Goal: Book appointment/travel/reservation

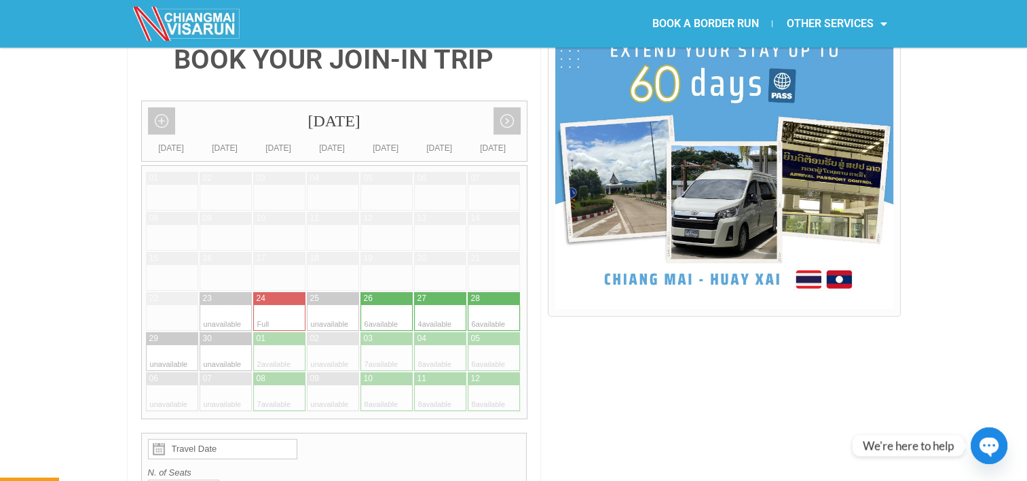
scroll to position [358, 0]
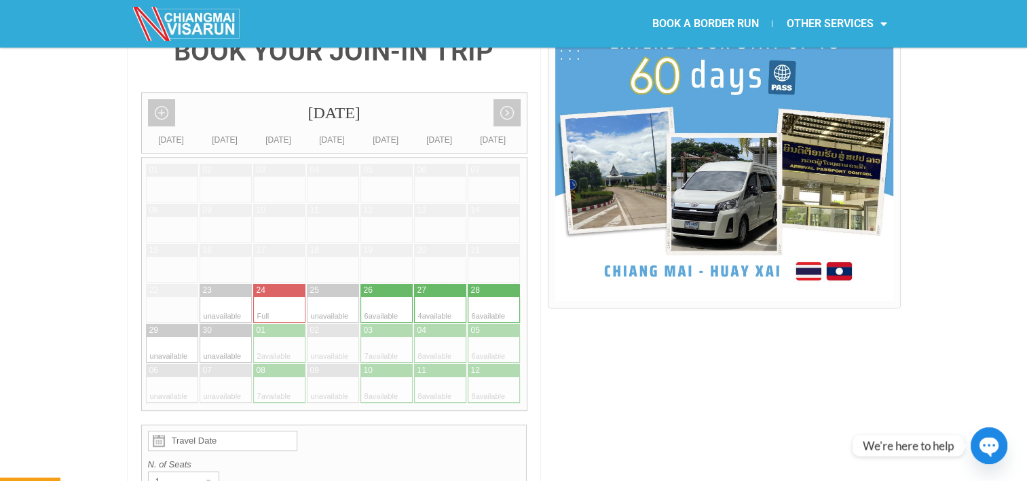
click at [492, 284] on div at bounding box center [481, 290] width 27 height 13
type input "[DATE]"
radio input "true"
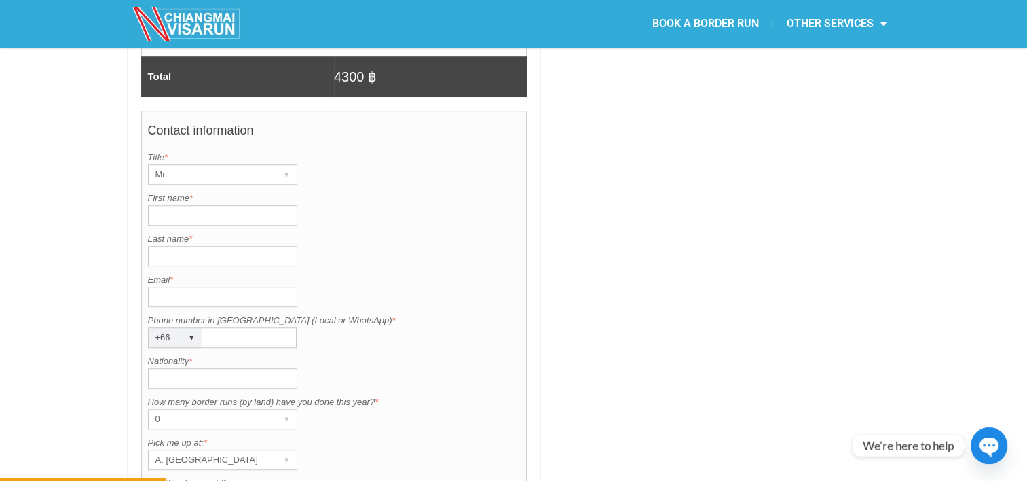
scroll to position [979, 0]
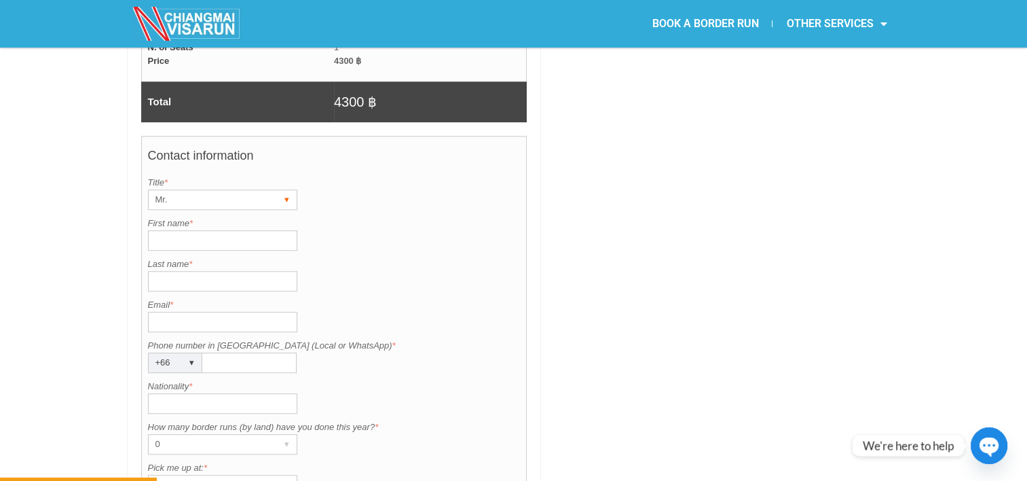
click at [272, 189] on div "Mr. ▾" at bounding box center [222, 199] width 149 height 20
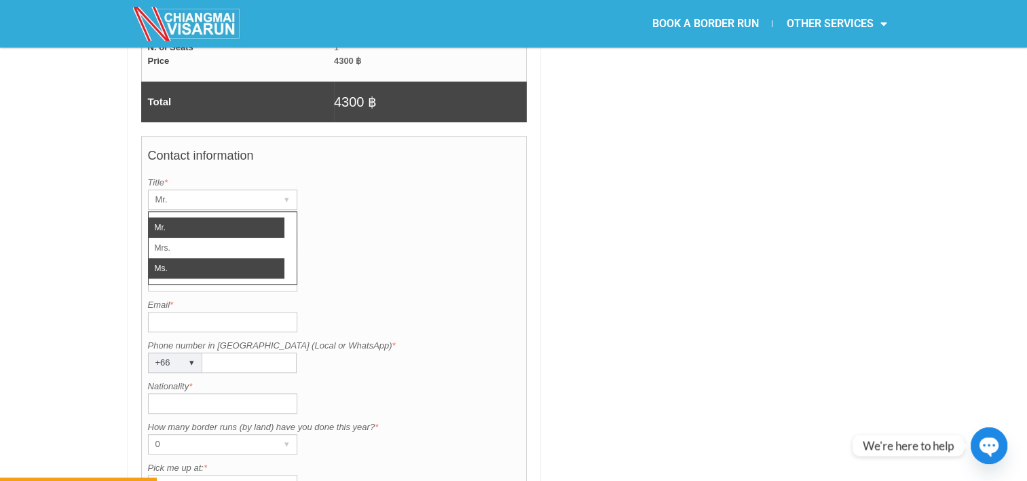
click at [224, 258] on li "Ms." at bounding box center [217, 268] width 136 height 20
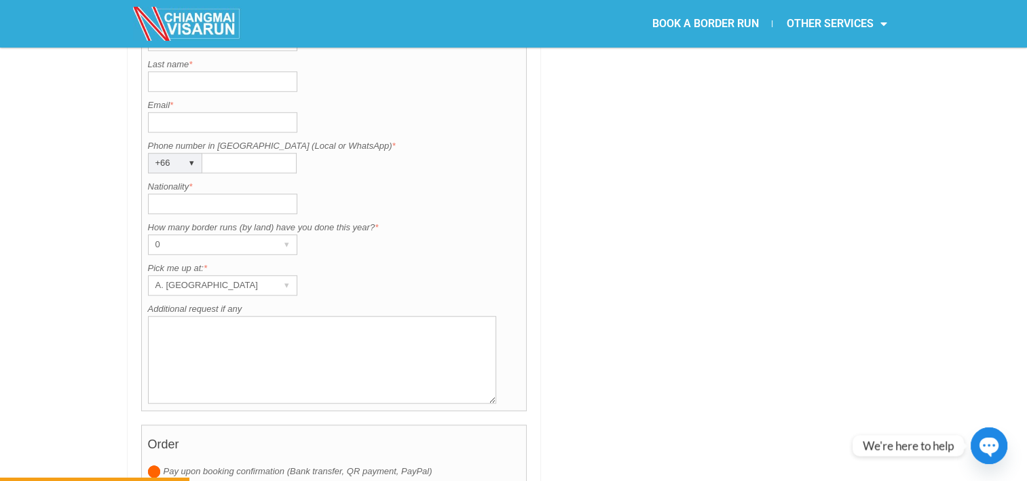
scroll to position [1187, 0]
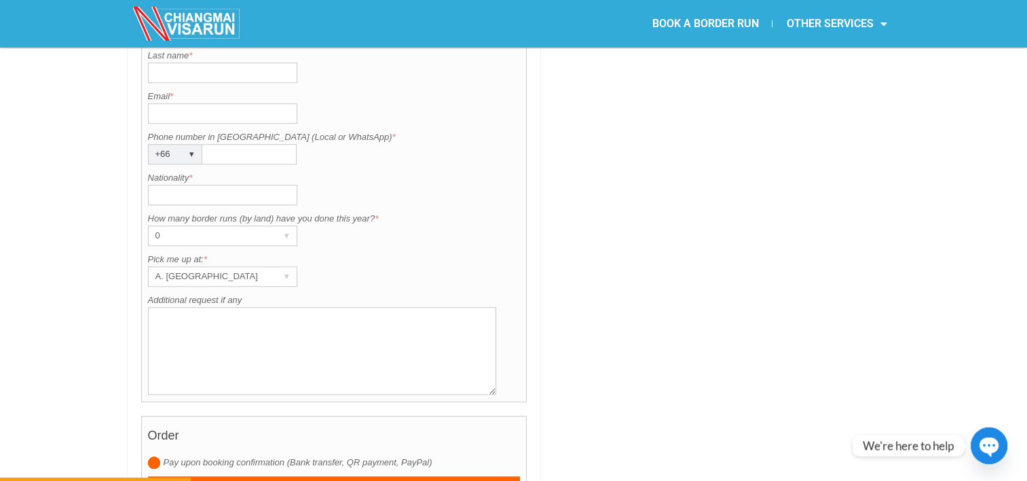
click at [310, 307] on textarea "Additional request if any" at bounding box center [322, 351] width 349 height 88
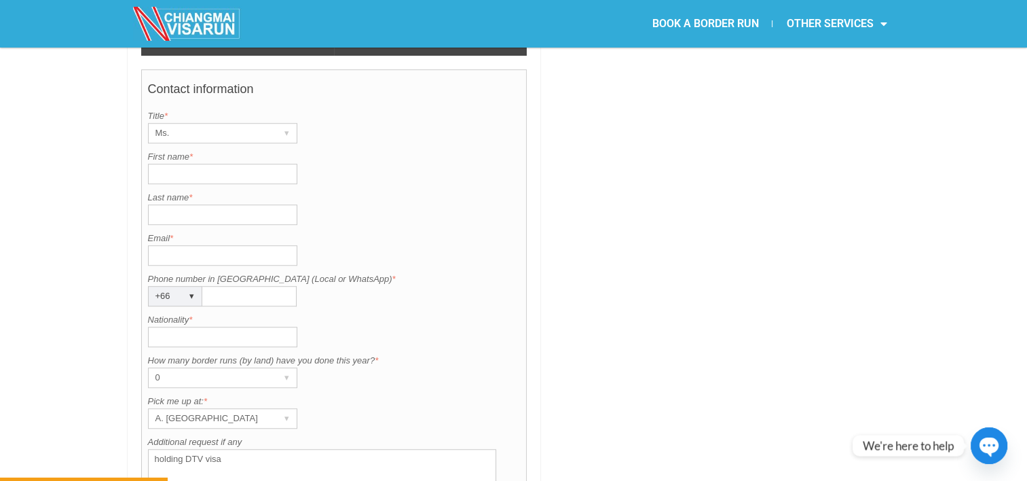
scroll to position [1071, 0]
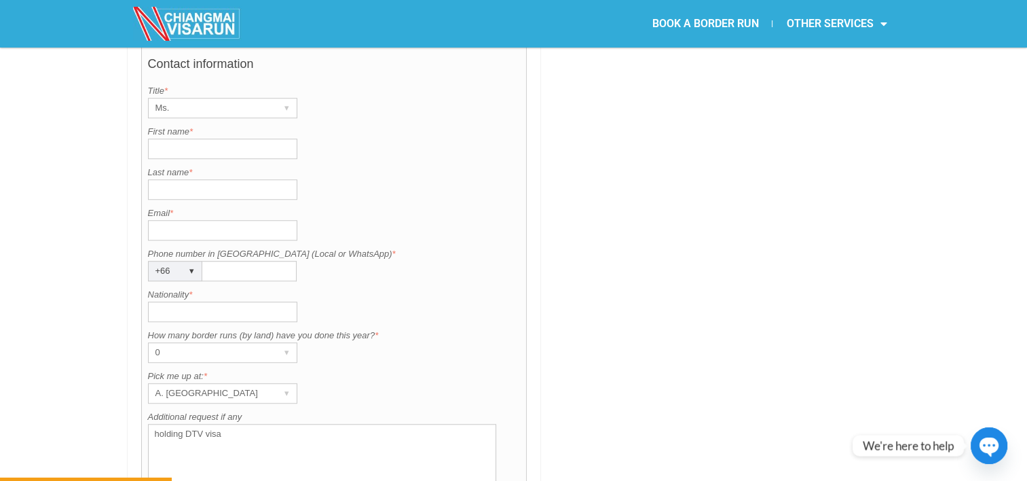
type textarea "holding DTV visa"
click at [250, 139] on input "First name *" at bounding box center [222, 149] width 149 height 20
type input "Mya"
click at [193, 179] on input "Last name *" at bounding box center [222, 189] width 149 height 20
type input "[PERSON_NAME]"
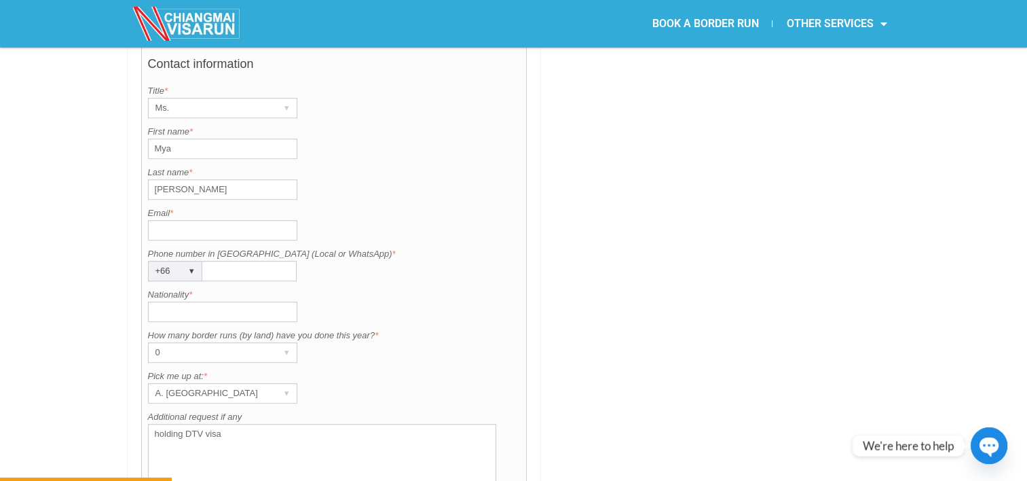
click at [156, 301] on input "Nationality *" at bounding box center [222, 311] width 149 height 20
click at [152, 301] on input "Burmese" at bounding box center [222, 311] width 149 height 20
type input "myakyayemone@gmail.Burmes"
type input "Burmese"
click at [238, 220] on input "Email *" at bounding box center [222, 230] width 149 height 20
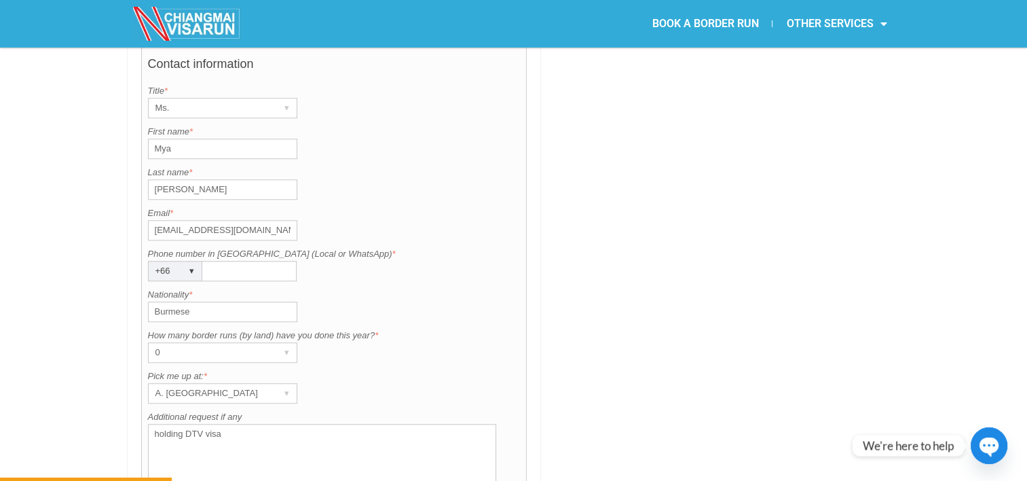
type input "[EMAIL_ADDRESS][DOMAIN_NAME]"
click at [215, 261] on input "Phone number in [GEOGRAPHIC_DATA] (Local or WhatsApp) *" at bounding box center [249, 271] width 94 height 20
type input "0626812643"
click at [285, 384] on div "▾" at bounding box center [287, 393] width 19 height 19
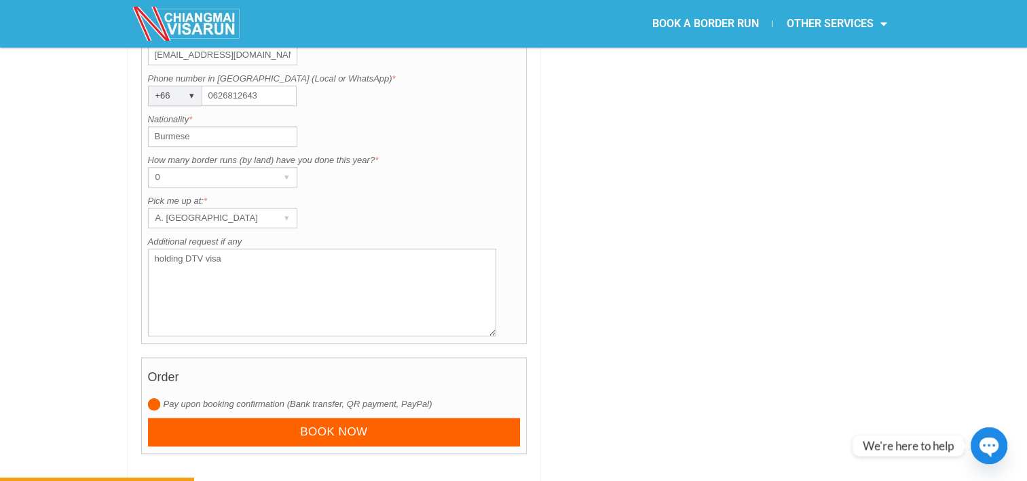
scroll to position [1254, 0]
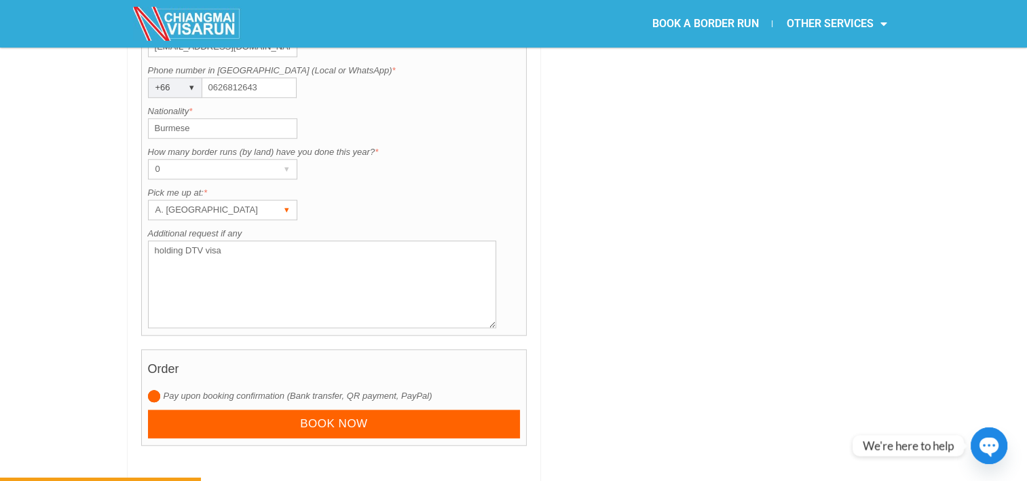
click at [290, 200] on div "▾" at bounding box center [287, 209] width 19 height 19
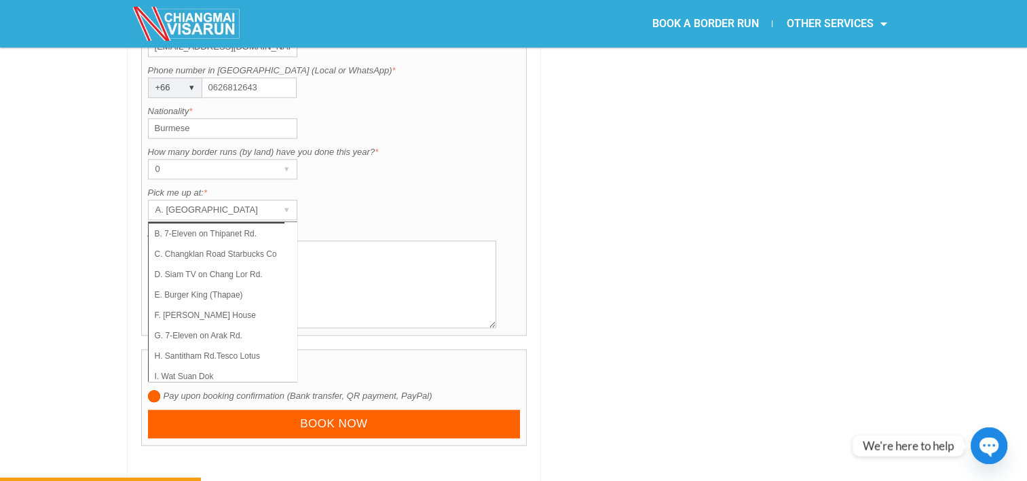
scroll to position [0, 0]
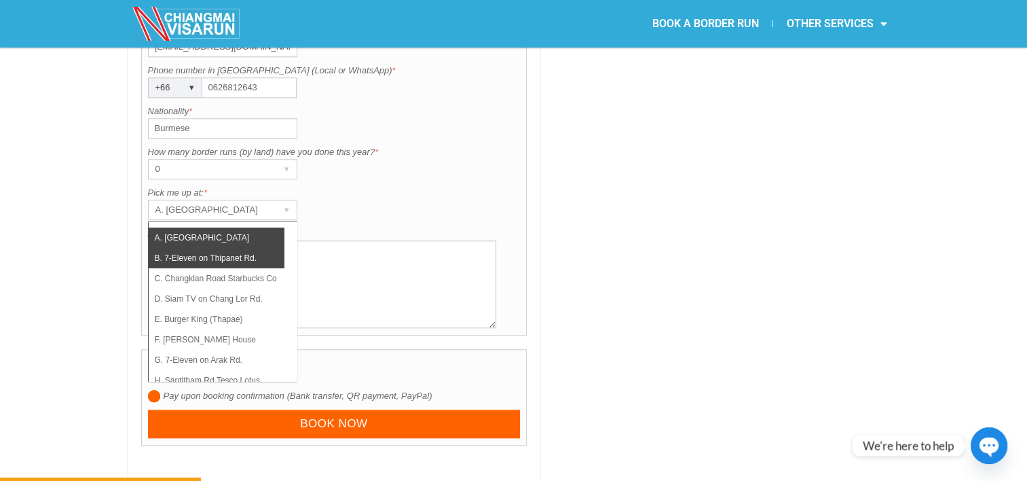
click at [232, 248] on li "B. 7-Eleven on Thipanet Rd." at bounding box center [217, 258] width 136 height 20
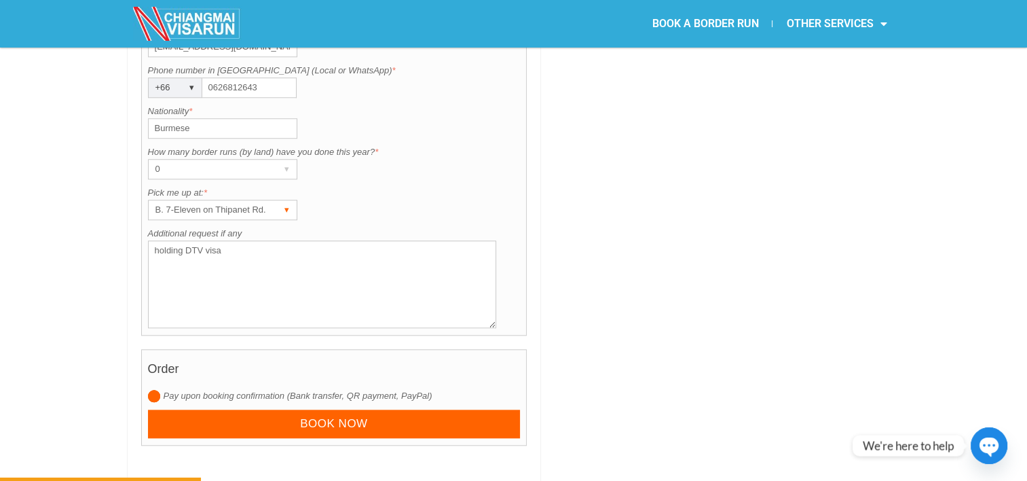
click at [269, 200] on div "B. 7-Eleven on Thipanet Rd." at bounding box center [210, 209] width 122 height 19
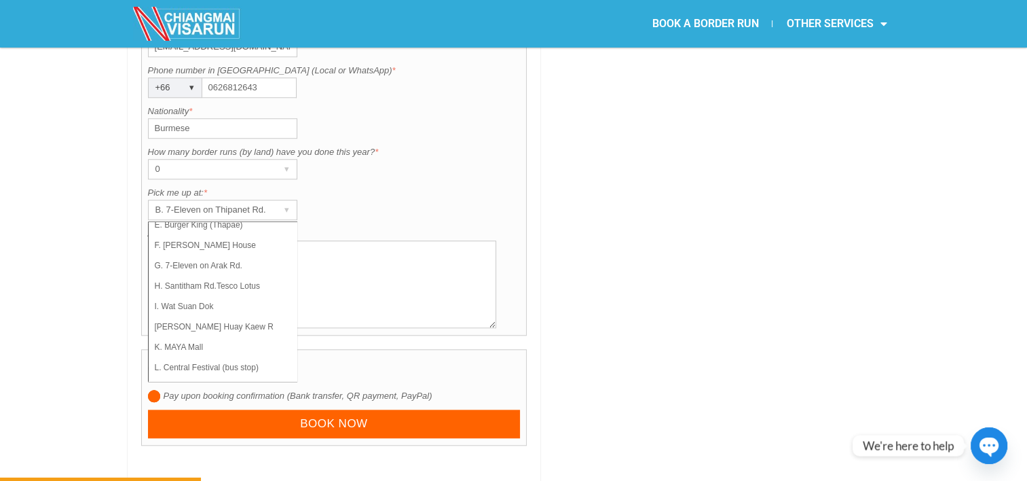
scroll to position [96, 0]
click at [250, 335] on li "K. MAYA Mall" at bounding box center [217, 345] width 136 height 20
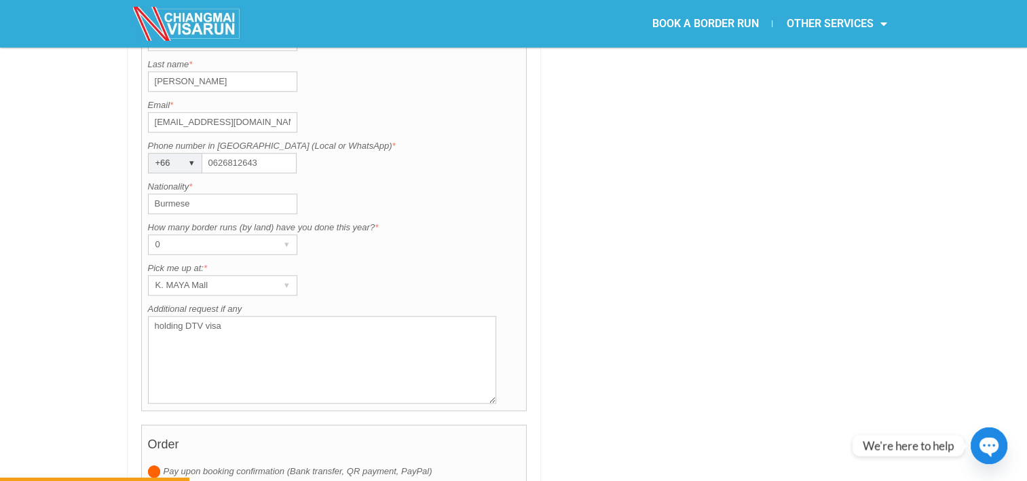
scroll to position [1254, 0]
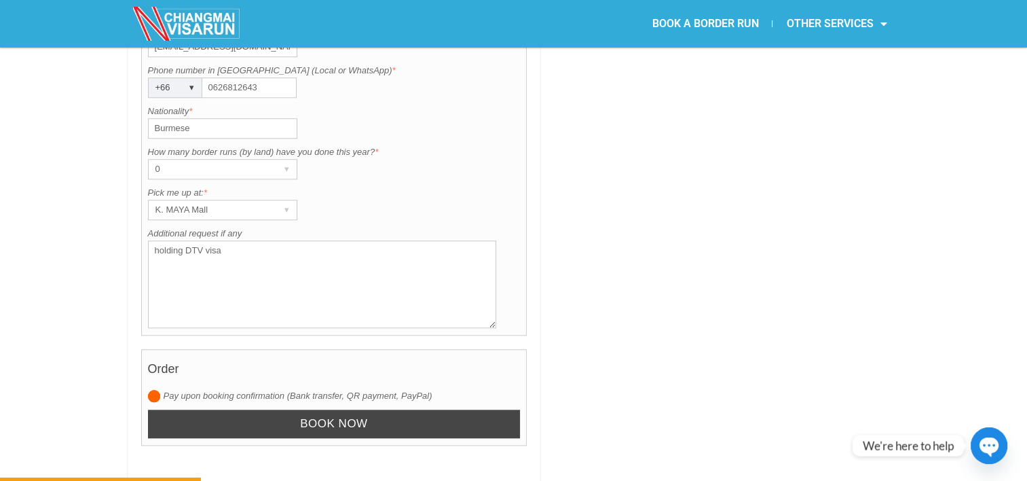
click at [399, 409] on input "Book now" at bounding box center [334, 423] width 373 height 29
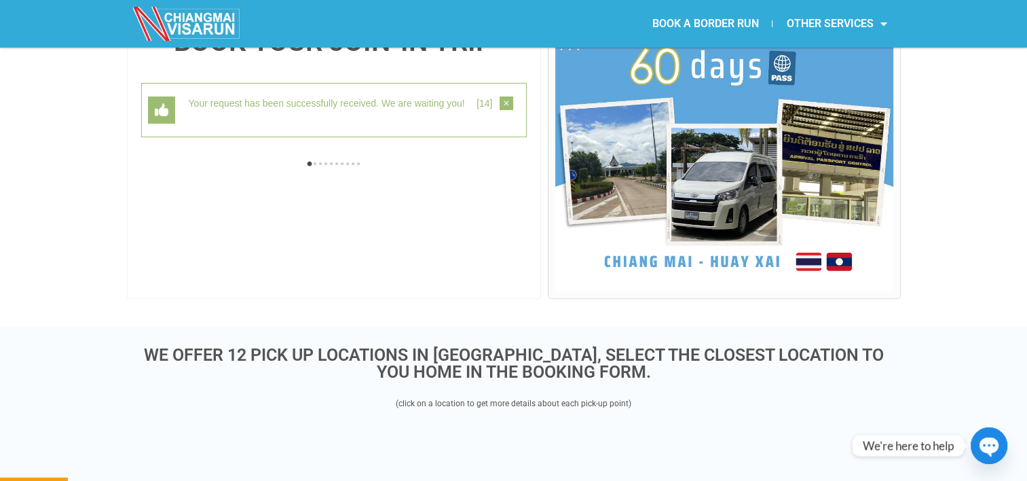
scroll to position [350, 0]
